Goal: Task Accomplishment & Management: Use online tool/utility

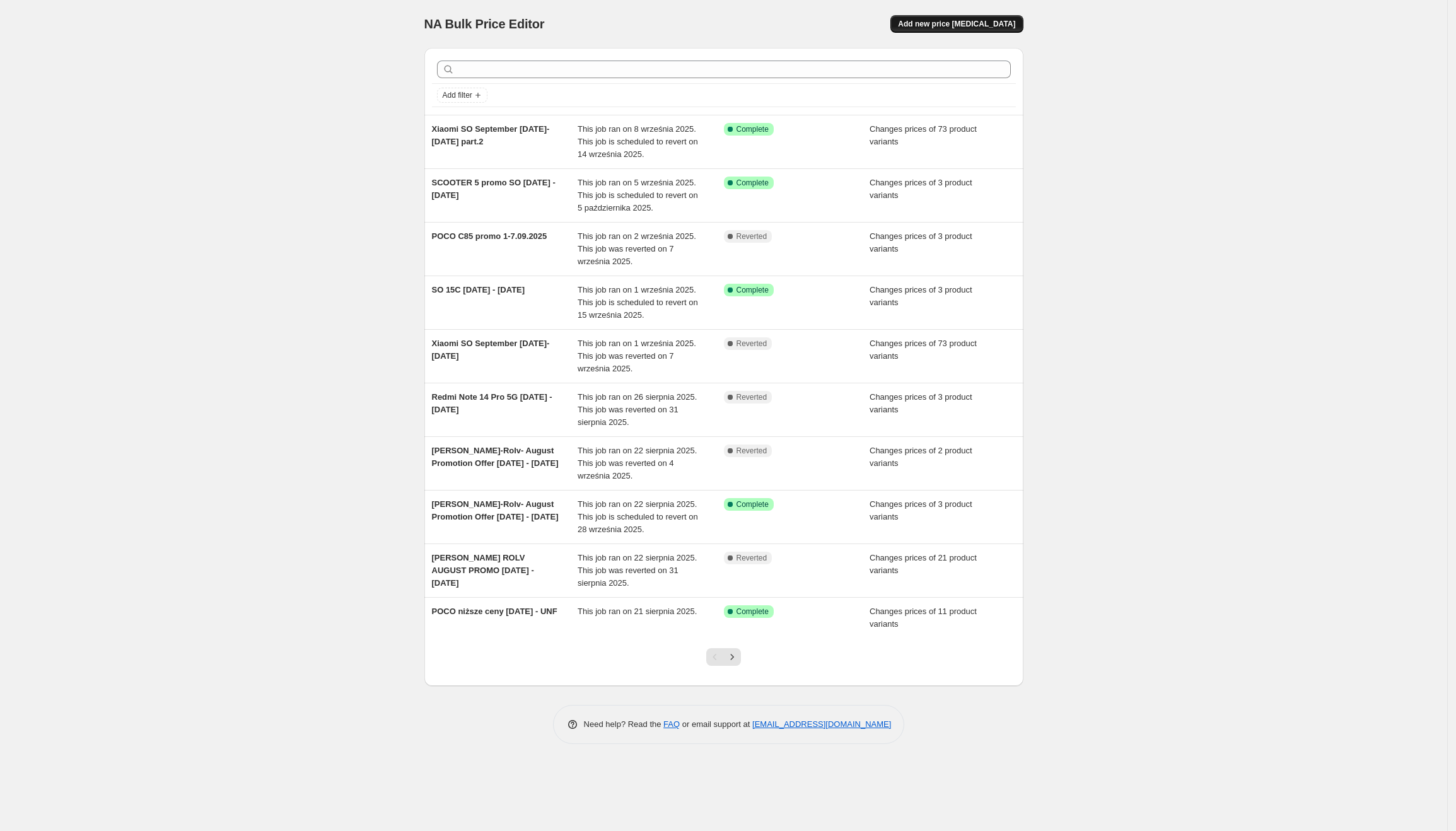
click at [943, 26] on span "Add new price [MEDICAL_DATA]" at bounding box center [957, 24] width 118 height 10
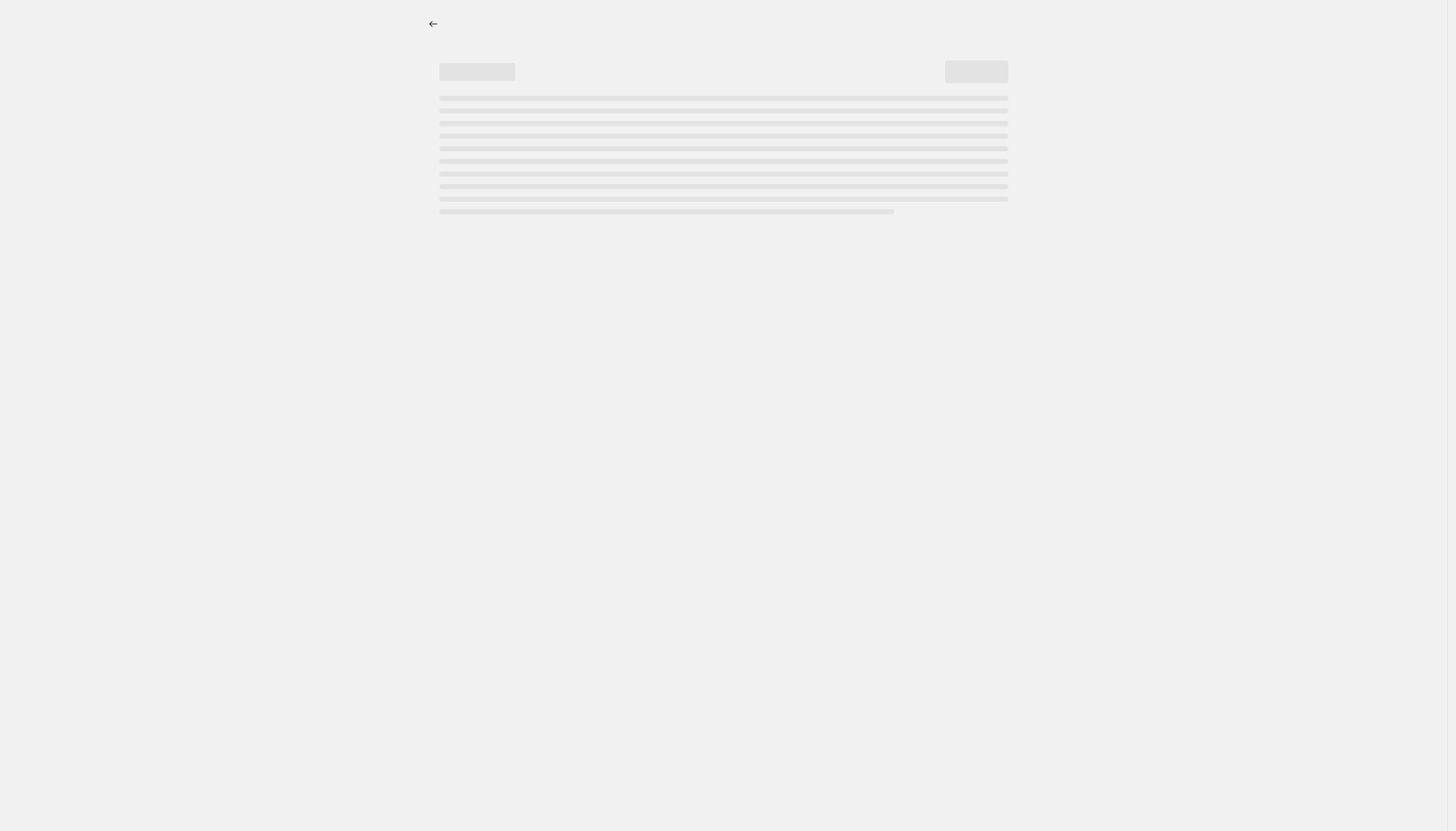
select select "percentage"
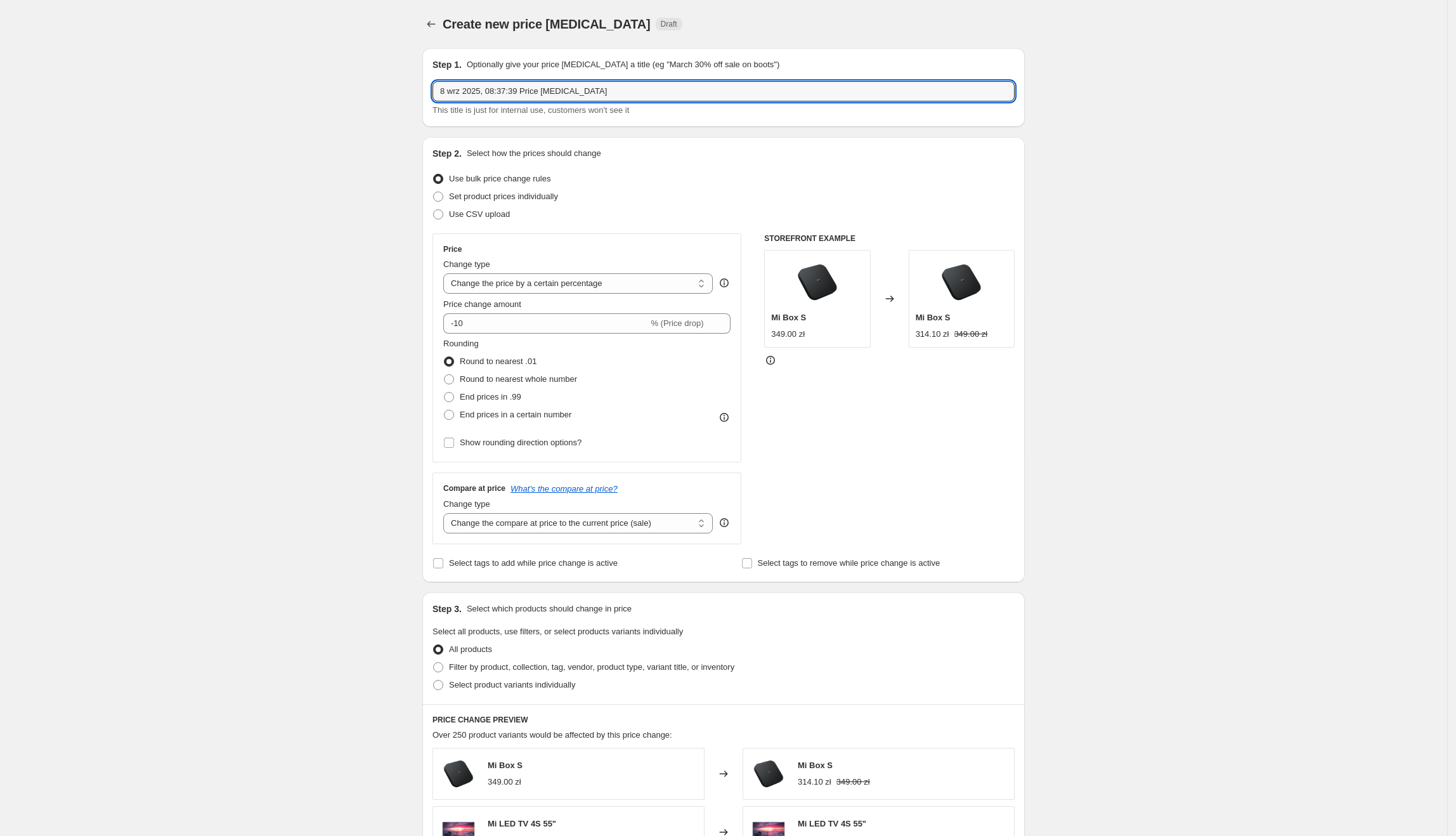
drag, startPoint x: 625, startPoint y: 94, endPoint x: 381, endPoint y: 104, distance: 244.2
click at [381, 104] on div "Create new price [MEDICAL_DATA]. This page is ready Create new price [MEDICAL_D…" at bounding box center [723, 634] width 1447 height 1268
type input "A5 [DATE] - [DATE]"
click at [501, 190] on span "Set product prices individually" at bounding box center [504, 196] width 109 height 13
click at [434, 191] on input "Set product prices individually" at bounding box center [433, 191] width 1 height 1
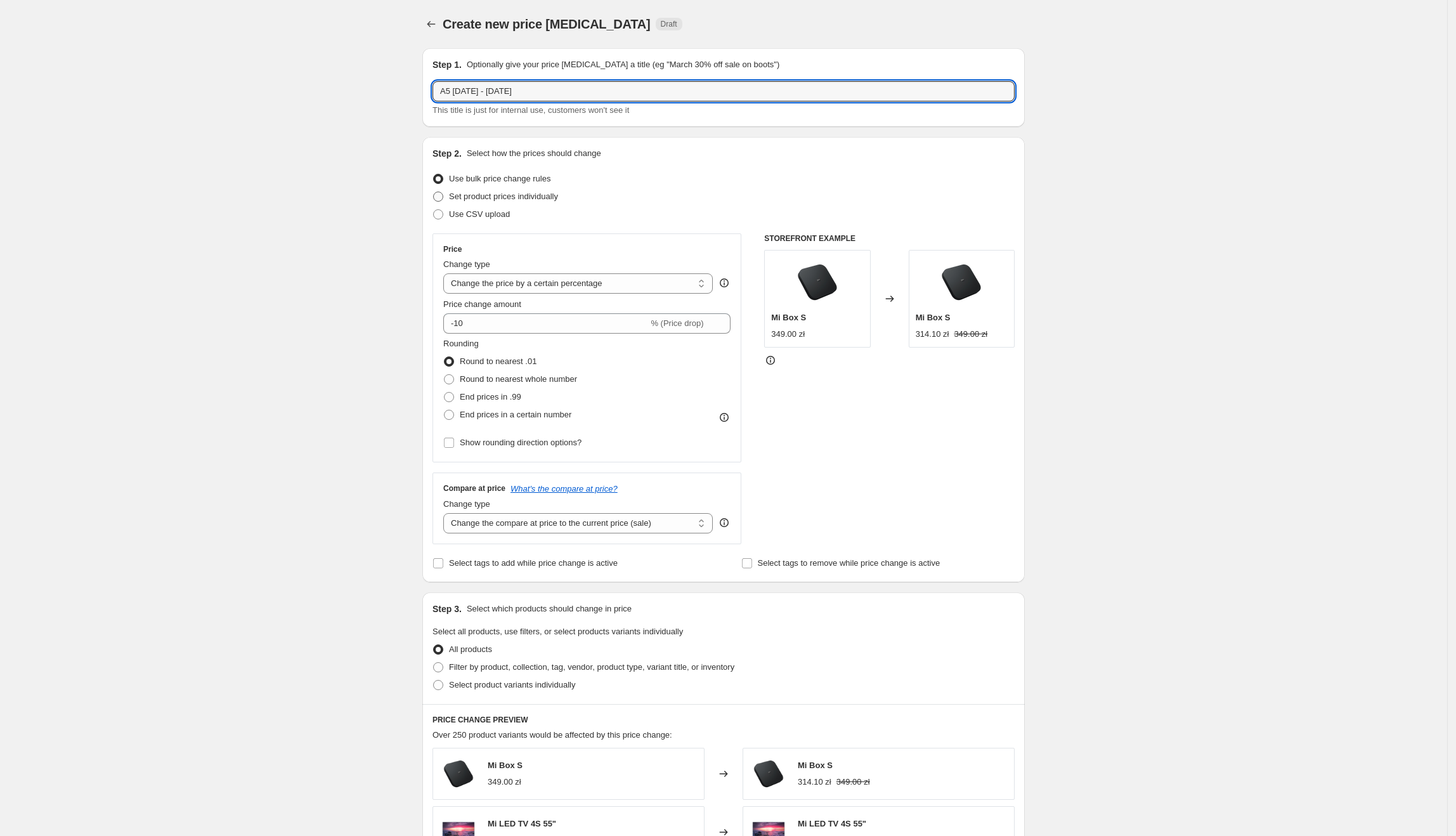
radio input "true"
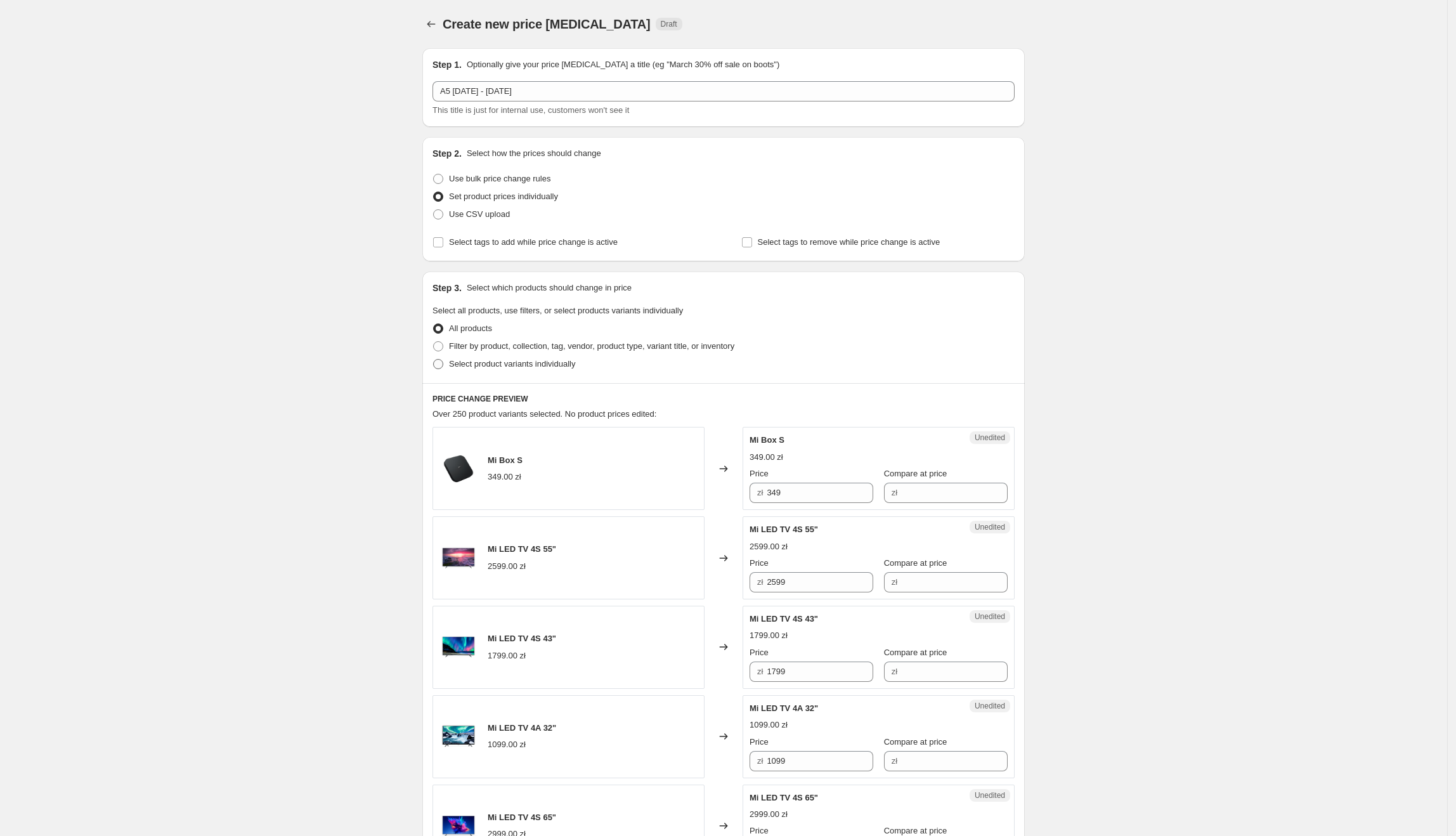
click at [498, 367] on span "Select product variants individually" at bounding box center [512, 364] width 126 height 10
click at [434, 360] on input "Select product variants individually" at bounding box center [433, 359] width 1 height 1
radio input "true"
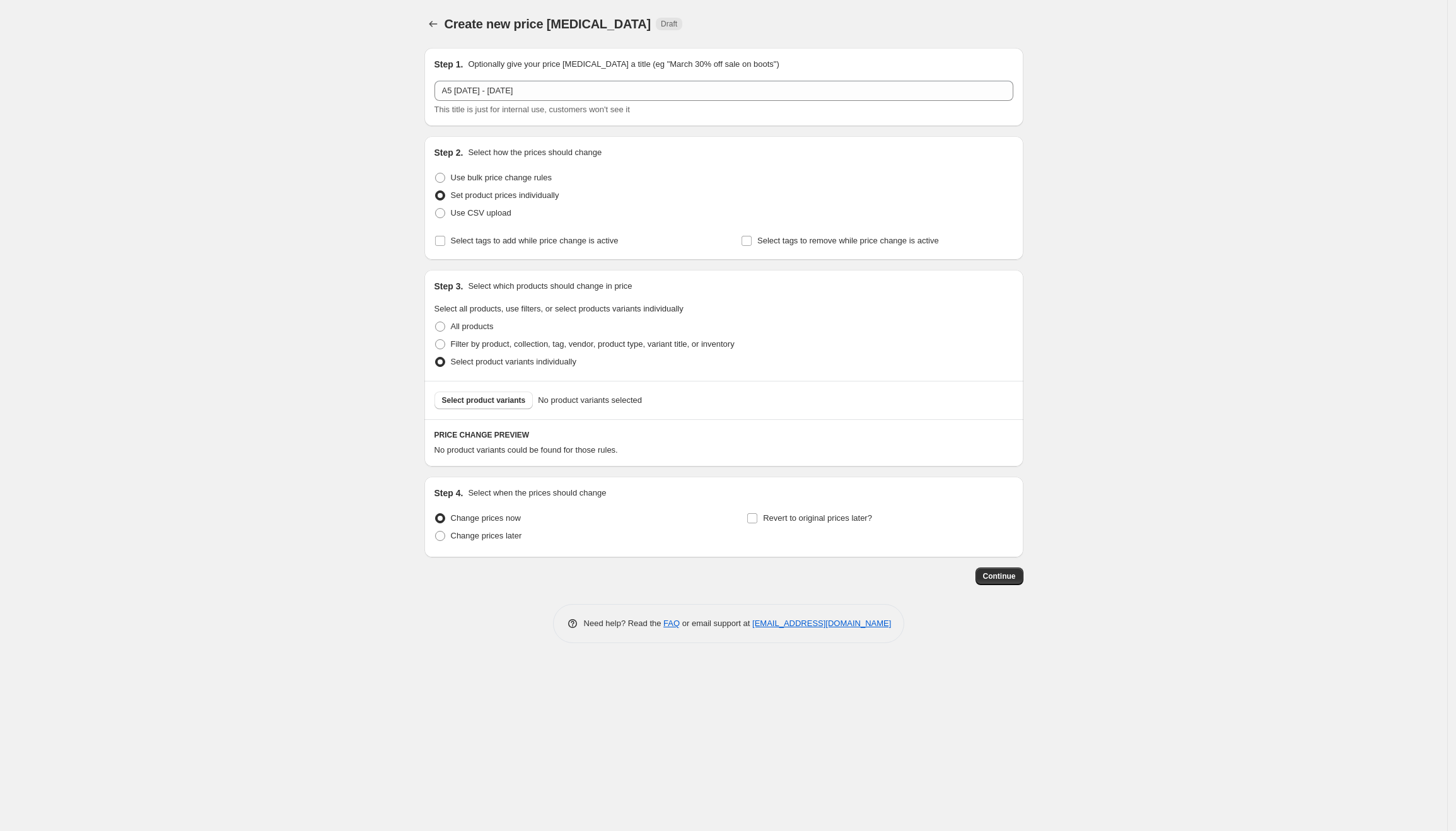
click at [500, 409] on div "Select product variants No product variants selected" at bounding box center [724, 400] width 599 height 39
click at [502, 404] on span "Select product variants" at bounding box center [484, 401] width 84 height 10
